Goal: Transaction & Acquisition: Book appointment/travel/reservation

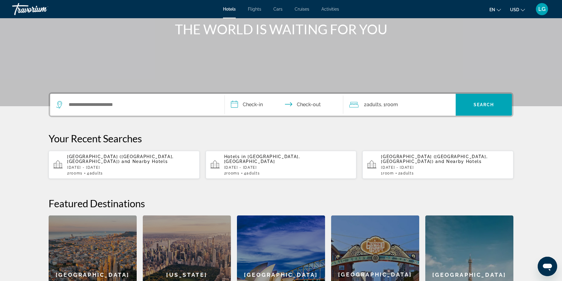
scroll to position [91, 0]
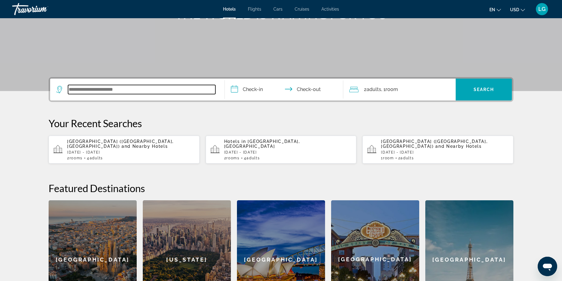
click at [181, 86] on input "Search widget" at bounding box center [141, 89] width 147 height 9
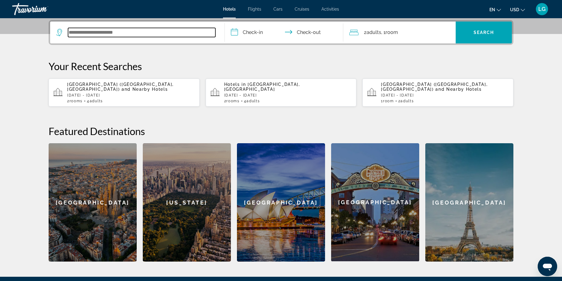
scroll to position [149, 0]
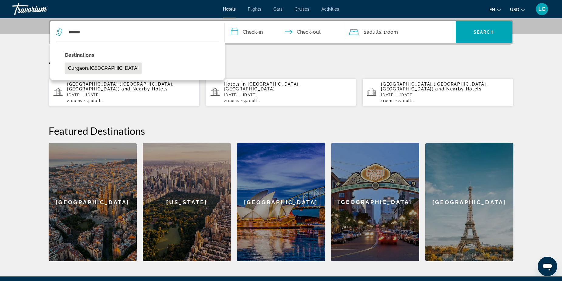
click at [93, 67] on button "Gurgaon, [GEOGRAPHIC_DATA]" at bounding box center [103, 69] width 77 height 12
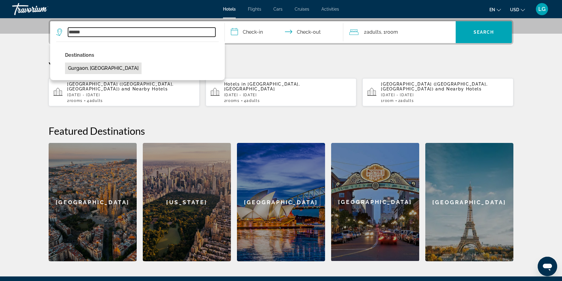
type input "**********"
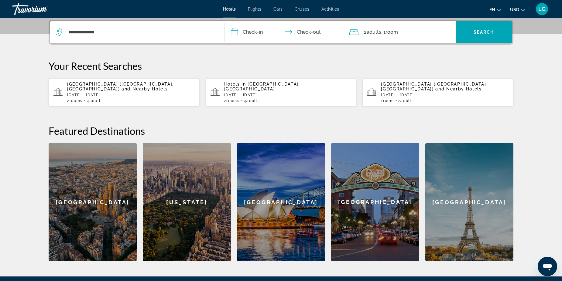
click at [259, 31] on input "**********" at bounding box center [285, 33] width 121 height 24
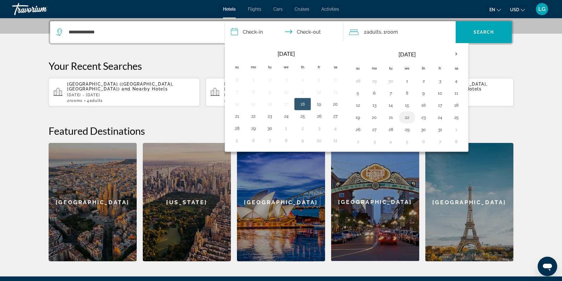
click at [410, 118] on button "22" at bounding box center [407, 117] width 10 height 9
click at [425, 115] on button "23" at bounding box center [424, 117] width 10 height 9
type input "**********"
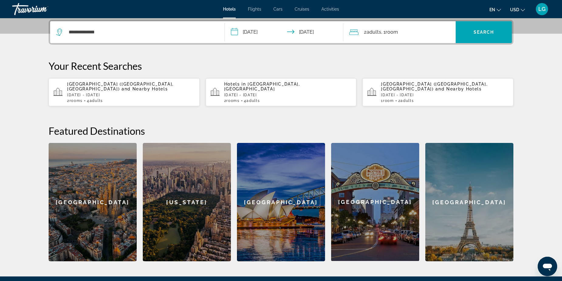
click at [427, 34] on div "2 Adult Adults , 1 Room rooms" at bounding box center [402, 32] width 106 height 9
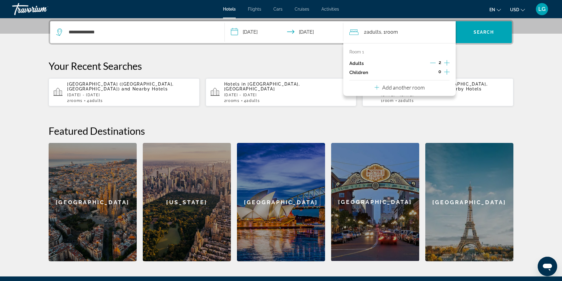
click at [414, 90] on p "Add another room" at bounding box center [403, 87] width 43 height 7
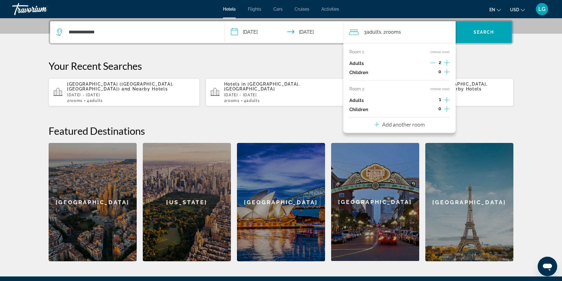
click at [448, 98] on icon "Increment adults" at bounding box center [446, 99] width 5 height 7
click at [484, 61] on p "Your Recent Searches" at bounding box center [281, 66] width 465 height 12
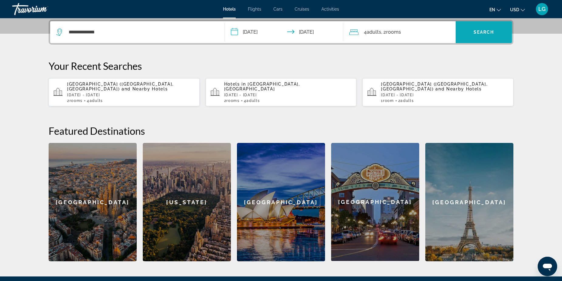
click at [483, 34] on span "Search" at bounding box center [484, 32] width 21 height 5
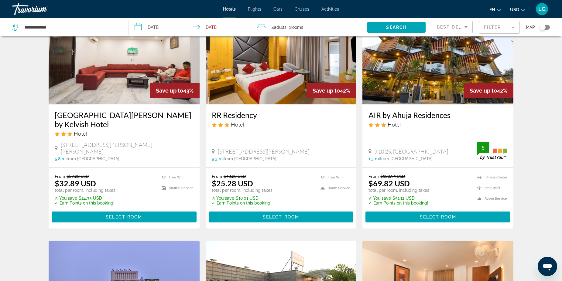
scroll to position [476, 0]
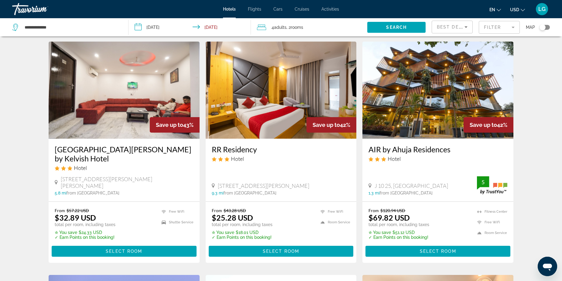
click at [282, 97] on img "Main content" at bounding box center [281, 90] width 151 height 97
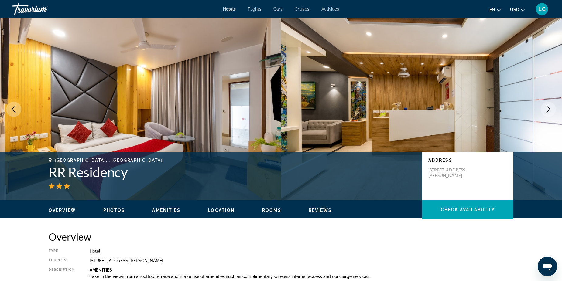
click at [549, 109] on icon "Next image" at bounding box center [548, 109] width 7 height 7
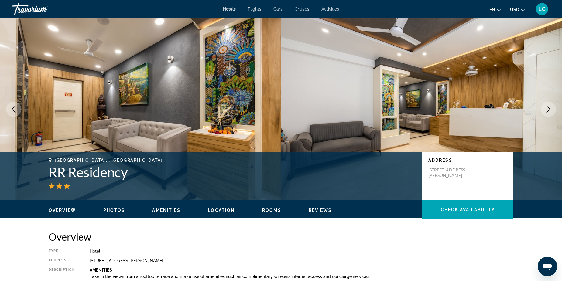
click at [549, 109] on icon "Next image" at bounding box center [548, 109] width 7 height 7
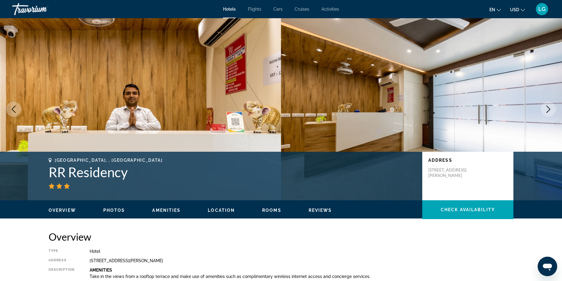
click at [549, 109] on icon "Next image" at bounding box center [548, 109] width 7 height 7
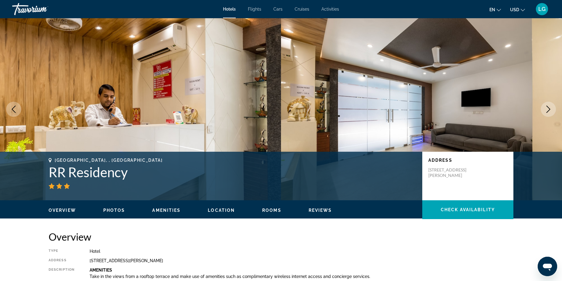
click at [549, 109] on icon "Next image" at bounding box center [548, 109] width 7 height 7
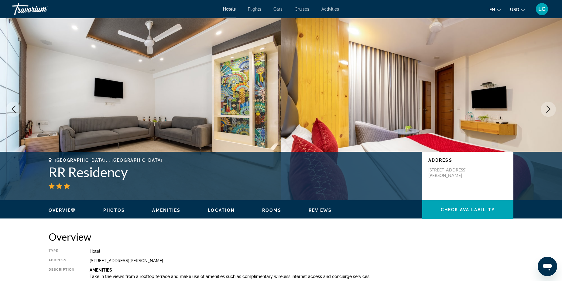
click at [549, 109] on icon "Next image" at bounding box center [548, 109] width 7 height 7
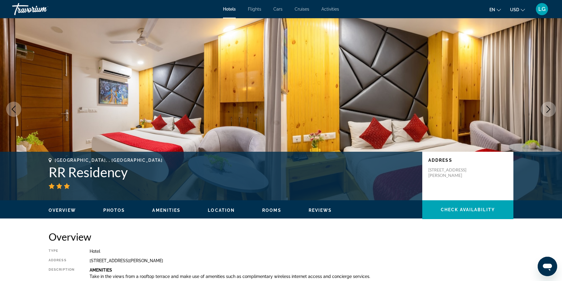
click at [549, 109] on icon "Next image" at bounding box center [548, 109] width 7 height 7
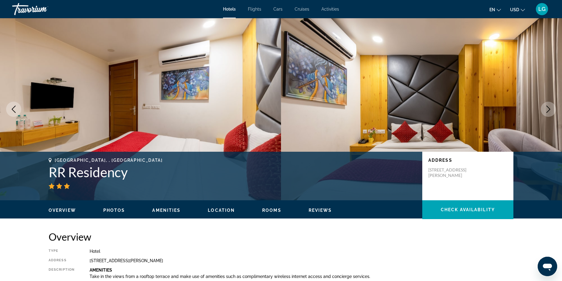
click at [550, 109] on icon "Next image" at bounding box center [549, 109] width 4 height 7
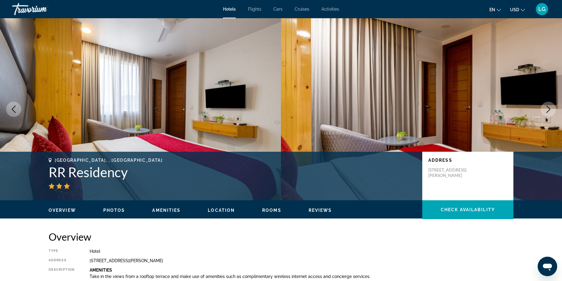
click at [550, 109] on icon "Next image" at bounding box center [549, 109] width 4 height 7
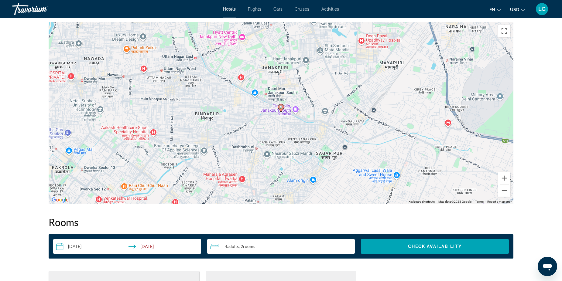
scroll to position [564, 0]
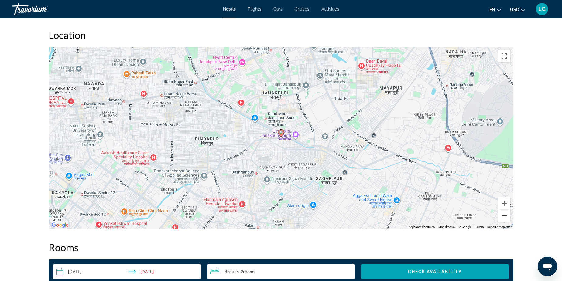
click at [503, 219] on button "Zoom out" at bounding box center [504, 216] width 12 height 12
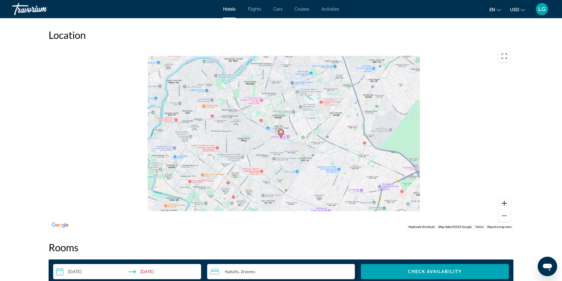
click at [504, 204] on button "Zoom in" at bounding box center [504, 204] width 12 height 12
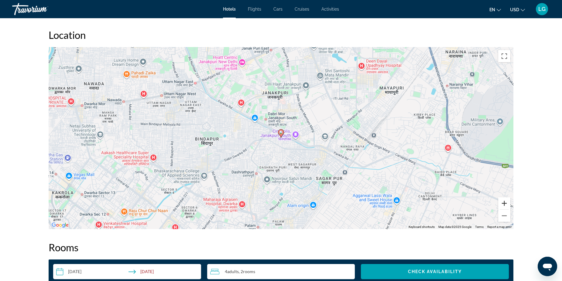
click at [506, 204] on button "Zoom in" at bounding box center [504, 204] width 12 height 12
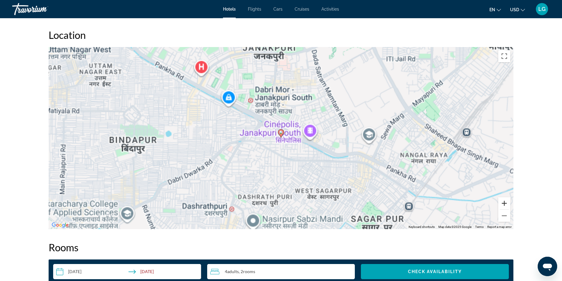
click at [506, 204] on button "Zoom in" at bounding box center [504, 204] width 12 height 12
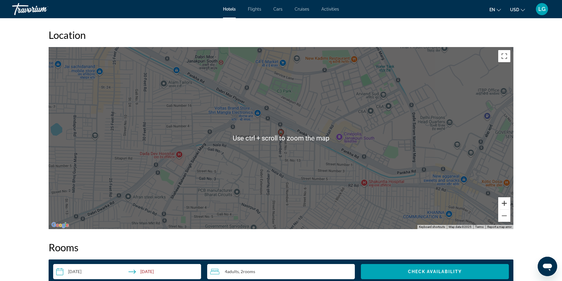
click at [505, 202] on button "Zoom in" at bounding box center [504, 204] width 12 height 12
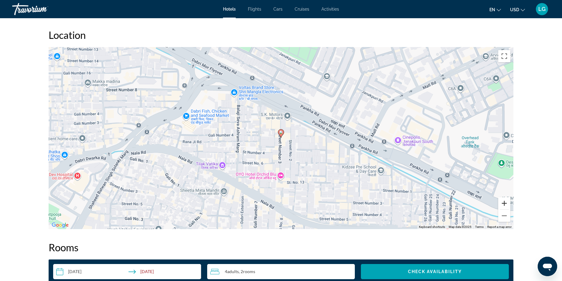
click at [502, 204] on button "Zoom in" at bounding box center [504, 204] width 12 height 12
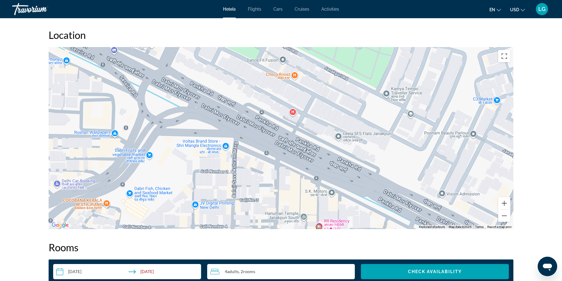
drag, startPoint x: 310, startPoint y: 167, endPoint x: 341, endPoint y: 250, distance: 88.3
click at [348, 262] on div "Overview Type Hotel Address [STREET_ADDRESS][PERSON_NAME] Description Amenities…" at bounding box center [281, 119] width 471 height 904
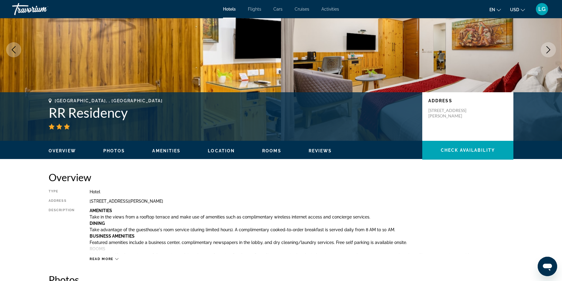
scroll to position [0, 0]
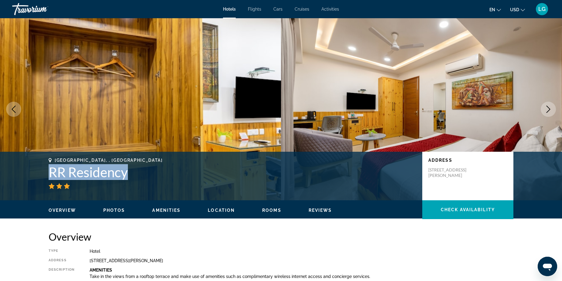
drag, startPoint x: 50, startPoint y: 171, endPoint x: 129, endPoint y: 172, distance: 78.1
click at [129, 172] on h1 "RR Residency" at bounding box center [233, 172] width 368 height 16
drag, startPoint x: 129, startPoint y: 172, endPoint x: 114, endPoint y: 172, distance: 14.6
drag, startPoint x: 114, startPoint y: 172, endPoint x: 218, endPoint y: 237, distance: 122.9
click at [218, 237] on h2 "Overview" at bounding box center [281, 237] width 465 height 12
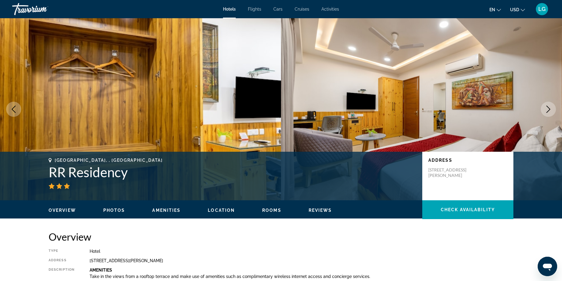
click at [266, 210] on span "Rooms" at bounding box center [271, 210] width 19 height 5
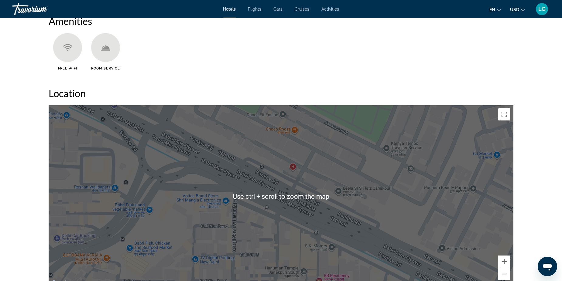
scroll to position [496, 0]
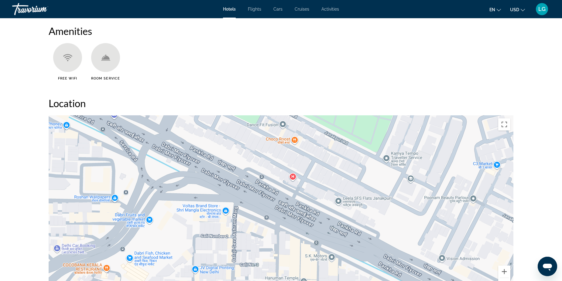
click at [330, 11] on span "Activities" at bounding box center [330, 9] width 18 height 5
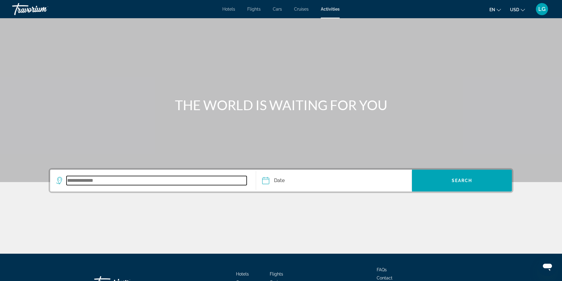
click at [98, 183] on input "Search widget" at bounding box center [157, 180] width 180 height 9
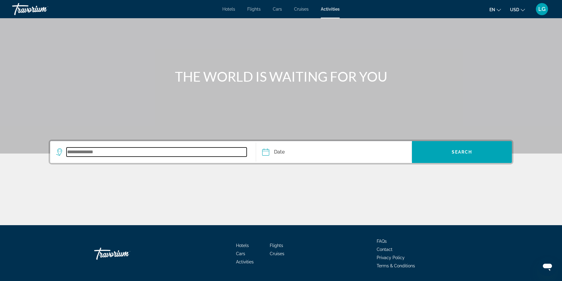
scroll to position [47, 0]
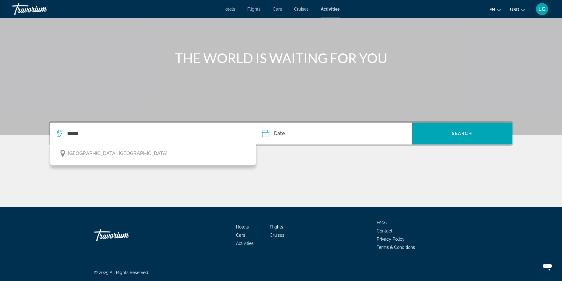
click at [97, 152] on span "[GEOGRAPHIC_DATA], [GEOGRAPHIC_DATA]" at bounding box center [117, 153] width 99 height 9
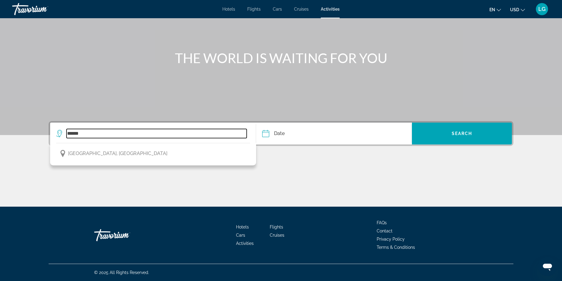
type input "**********"
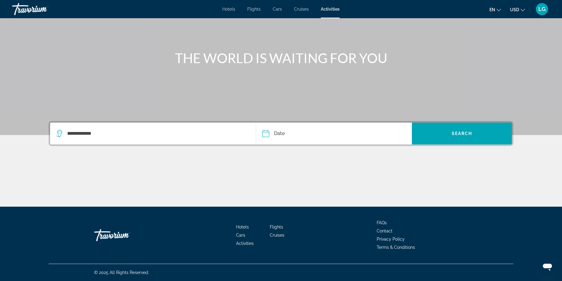
click at [320, 139] on input "Date" at bounding box center [299, 135] width 77 height 24
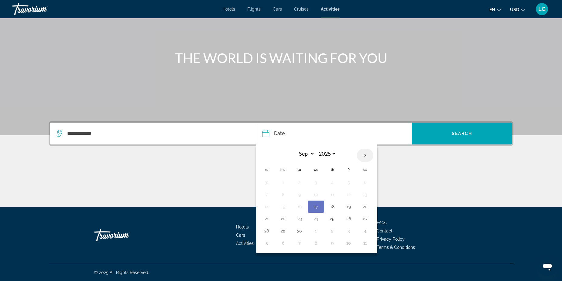
click at [364, 155] on th "Next month" at bounding box center [365, 155] width 16 height 13
select select "*"
click at [316, 208] on button "15" at bounding box center [316, 207] width 10 height 9
type input "**********"
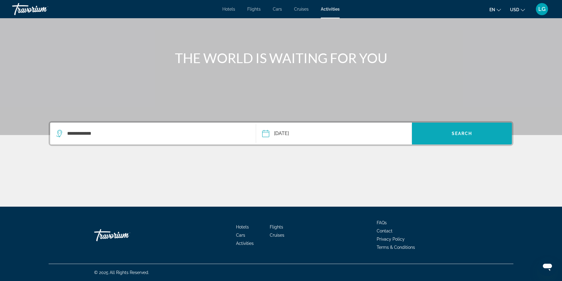
click at [459, 135] on span "Search" at bounding box center [462, 133] width 21 height 5
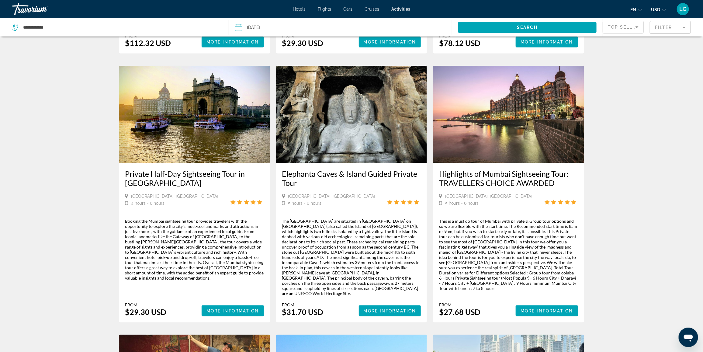
scroll to position [259, 0]
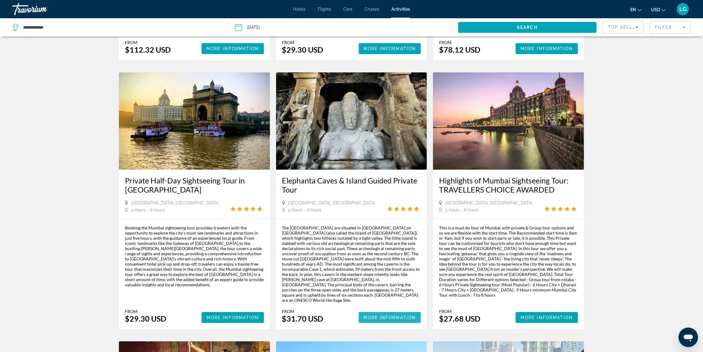
click at [387, 281] on span "More Information" at bounding box center [389, 317] width 53 height 5
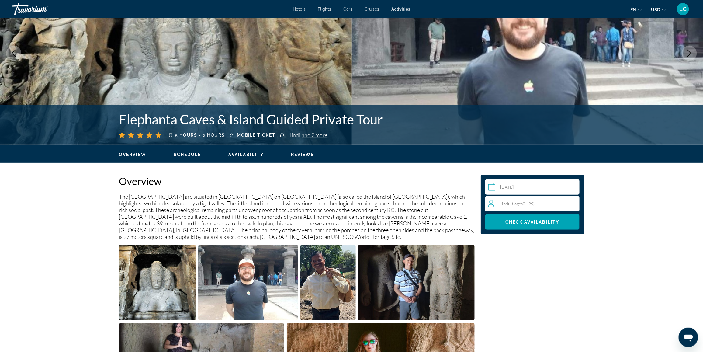
scroll to position [76, 0]
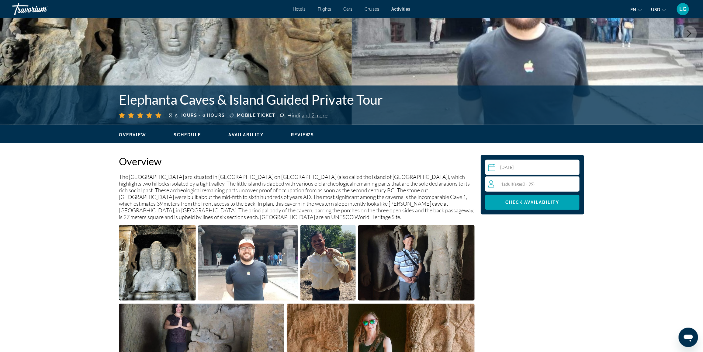
click at [540, 183] on div "1 Adult Adults ( ages [DEMOGRAPHIC_DATA])" at bounding box center [533, 183] width 91 height 7
click at [566, 183] on div "1 Adult Adults ( ages [DEMOGRAPHIC_DATA]) min : 1, max : 15" at bounding box center [533, 184] width 91 height 10
click at [566, 183] on icon "Increment adults" at bounding box center [572, 183] width 5 height 7
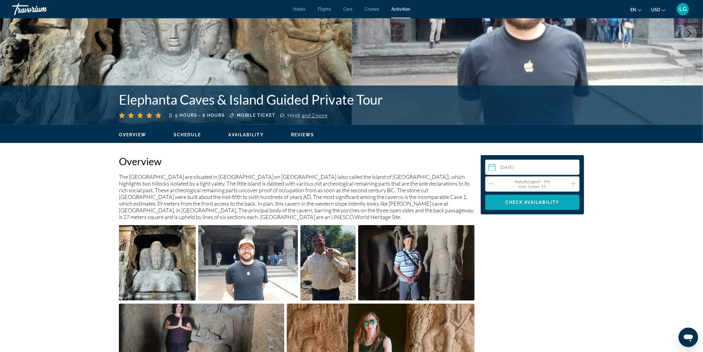
click at [536, 200] on span "Check Availability" at bounding box center [532, 202] width 54 height 5
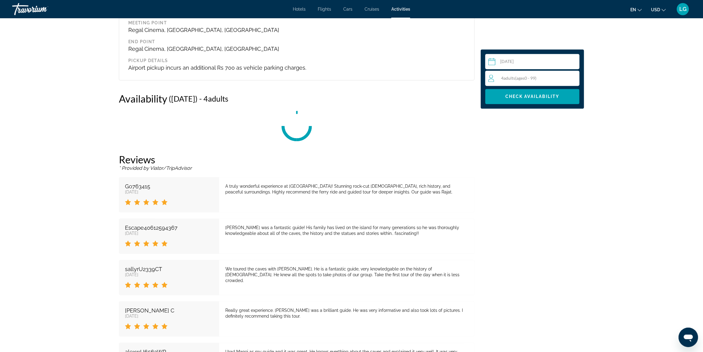
scroll to position [830, 0]
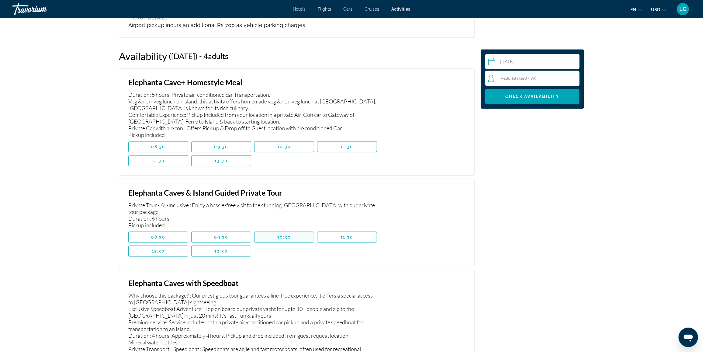
click at [289, 234] on span "10:30" at bounding box center [284, 236] width 14 height 5
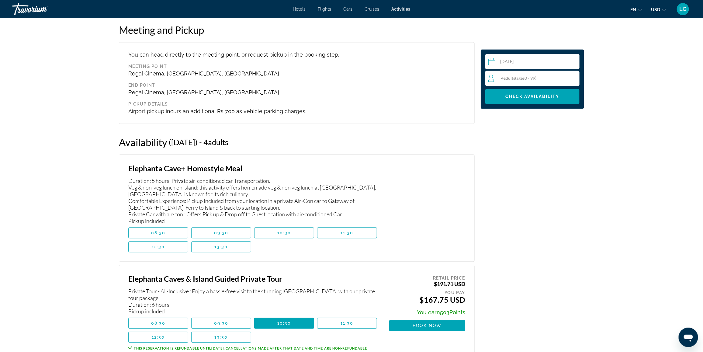
scroll to position [641, 0]
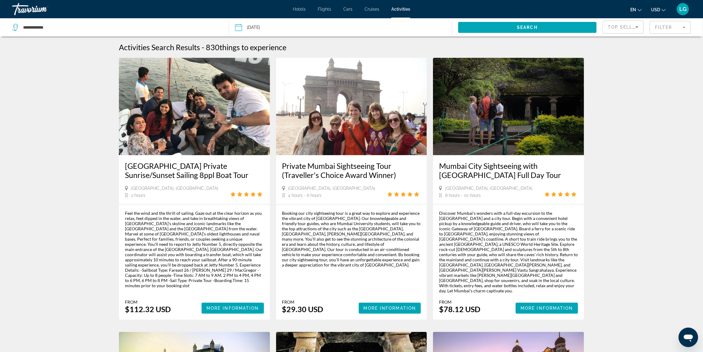
click at [400, 281] on span "More Information" at bounding box center [389, 307] width 53 height 5
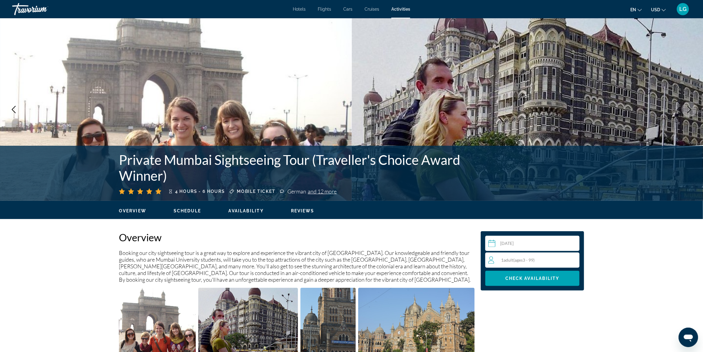
click at [515, 260] on span "( ages [DEMOGRAPHIC_DATA])" at bounding box center [523, 259] width 21 height 5
click at [566, 259] on icon "Increment adults" at bounding box center [572, 259] width 5 height 5
click at [563, 277] on span "Main content" at bounding box center [532, 278] width 94 height 15
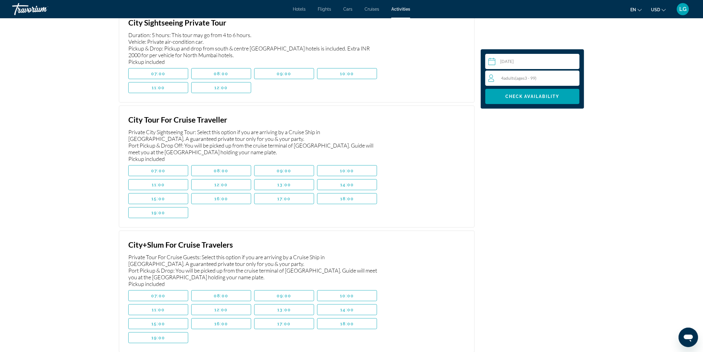
scroll to position [1308, 0]
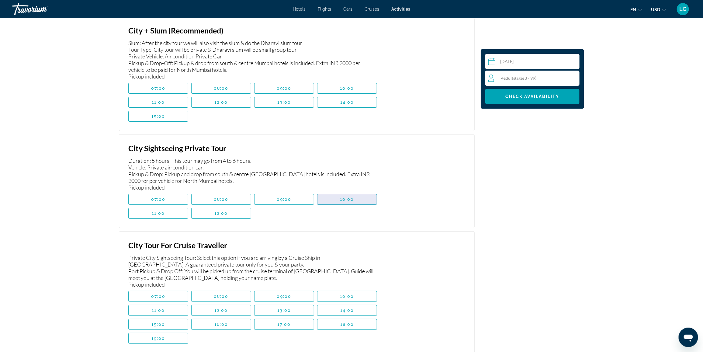
click at [340, 201] on span "10:00" at bounding box center [347, 199] width 14 height 5
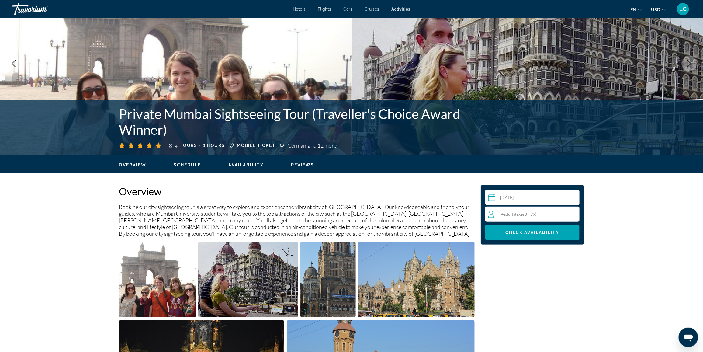
scroll to position [0, 0]
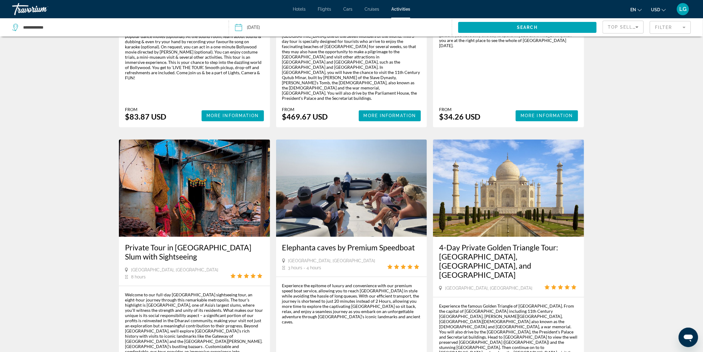
scroll to position [762, 0]
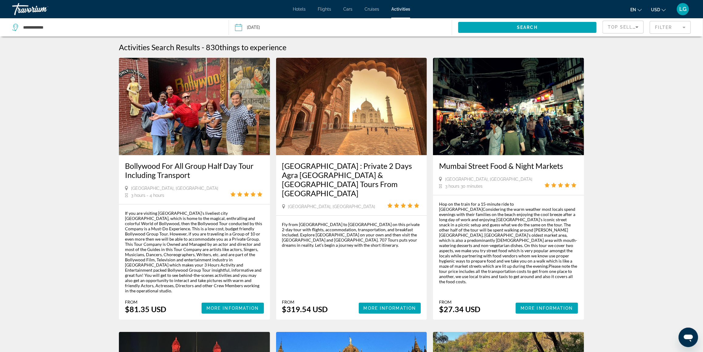
click at [566, 31] on mat-form-field "Filter" at bounding box center [669, 27] width 41 height 13
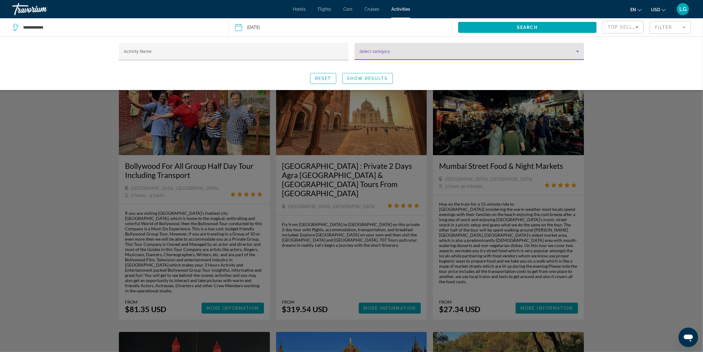
click at [383, 56] on span "Search widget" at bounding box center [467, 53] width 217 height 7
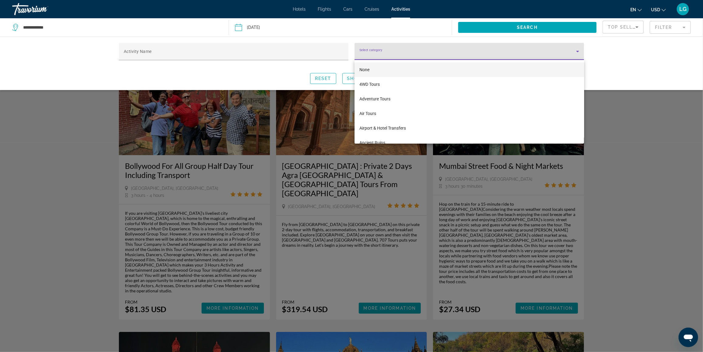
click at [275, 69] on div at bounding box center [351, 176] width 703 height 352
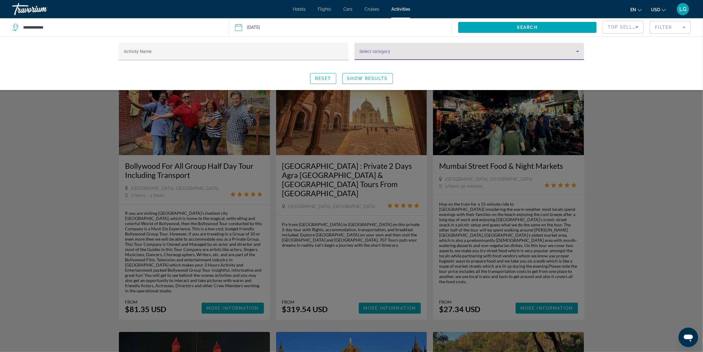
click at [566, 53] on icon "Search widget" at bounding box center [577, 51] width 7 height 7
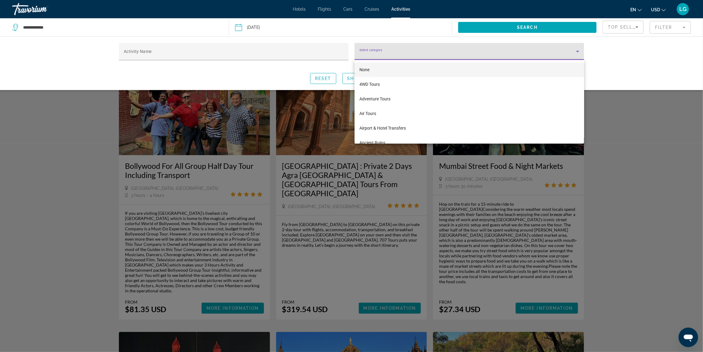
click at [566, 26] on div at bounding box center [351, 176] width 703 height 352
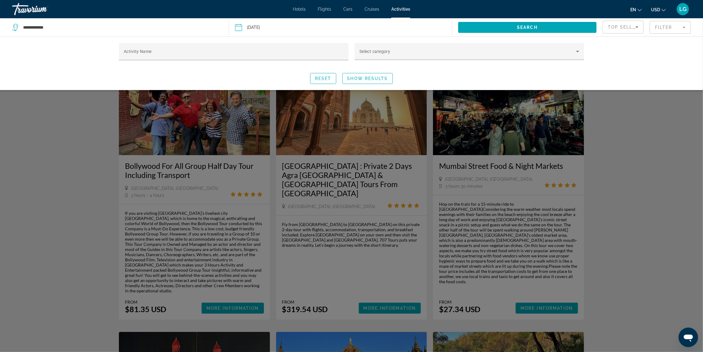
click at [566, 26] on span "Top Sellers" at bounding box center [624, 27] width 35 height 5
click at [566, 57] on mat-option "Lowest Price" at bounding box center [623, 57] width 40 height 15
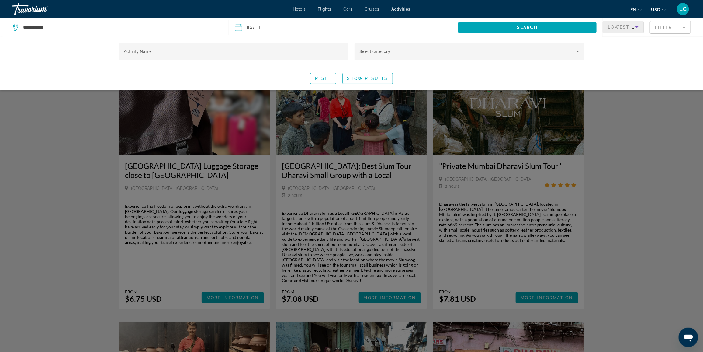
click at [363, 78] on span "Show Results" at bounding box center [367, 78] width 41 height 5
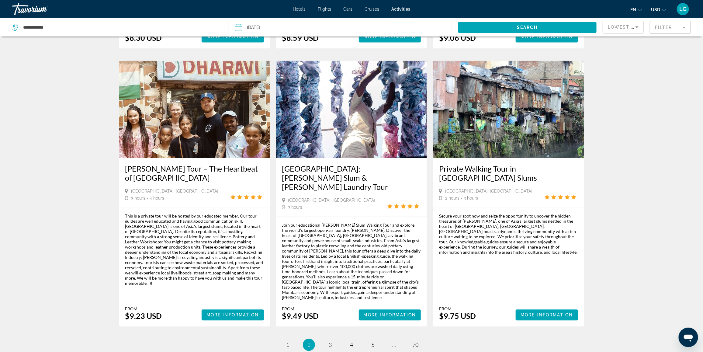
scroll to position [823, 0]
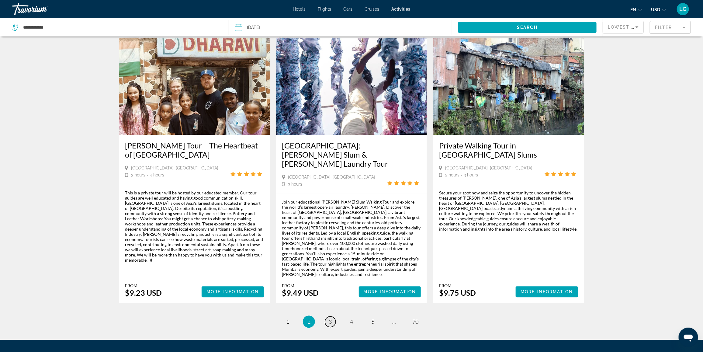
click at [330, 281] on span "3" at bounding box center [329, 321] width 3 height 7
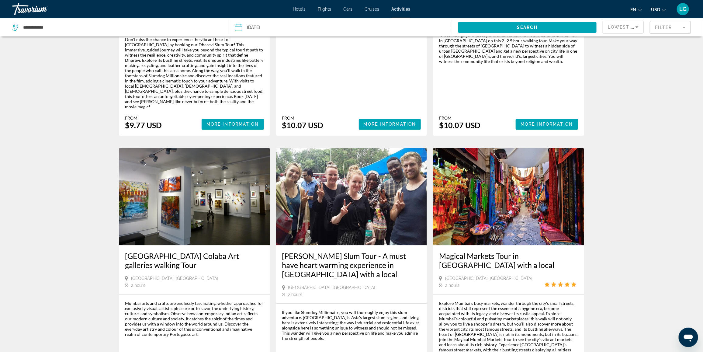
scroll to position [829, 0]
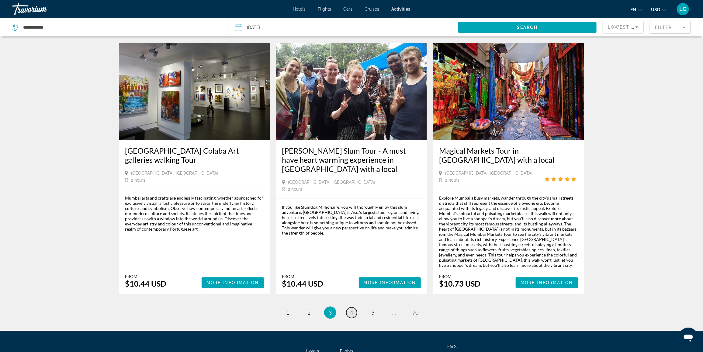
click at [350, 281] on span "4" at bounding box center [351, 312] width 3 height 7
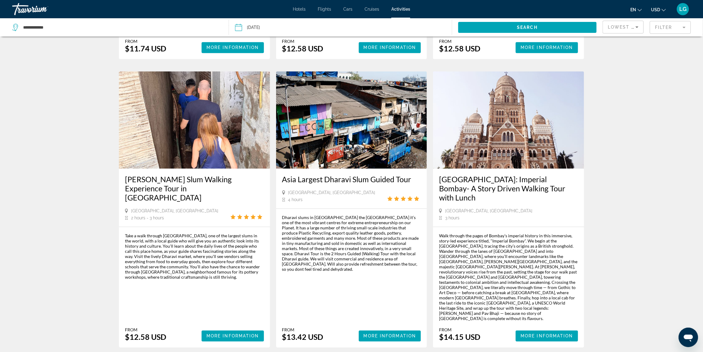
scroll to position [798, 0]
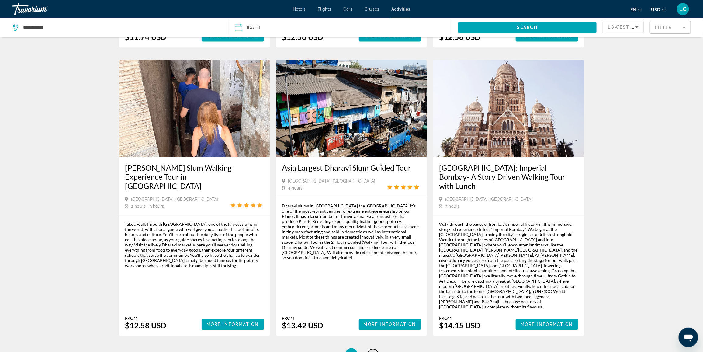
click at [374, 281] on span "5" at bounding box center [372, 353] width 3 height 7
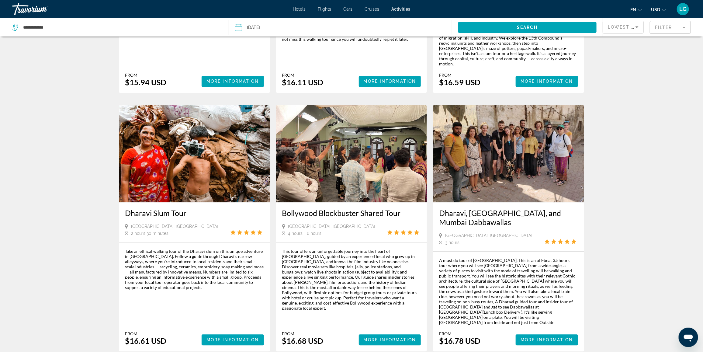
scroll to position [798, 0]
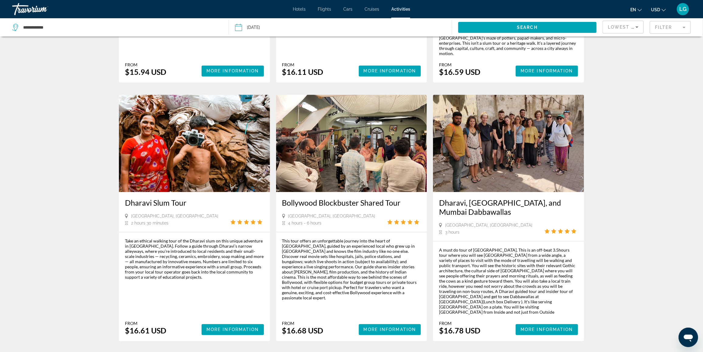
click at [372, 281] on span "6" at bounding box center [372, 359] width 3 height 7
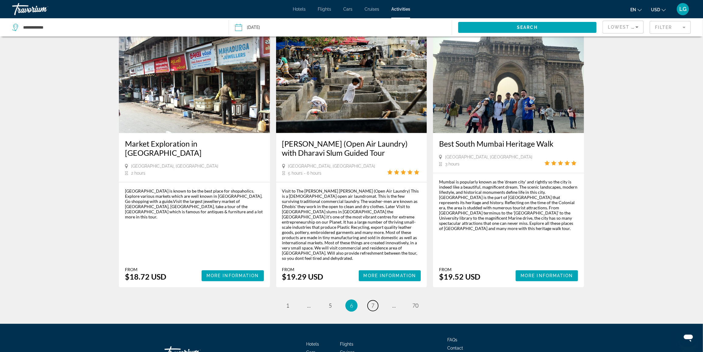
scroll to position [803, 0]
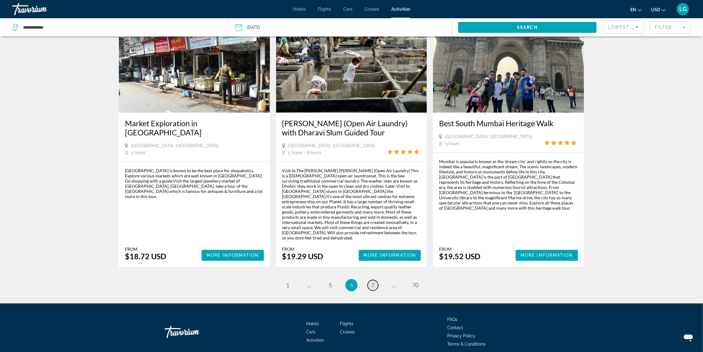
click at [372, 281] on span "7" at bounding box center [372, 284] width 3 height 7
